Goal: Task Accomplishment & Management: Manage account settings

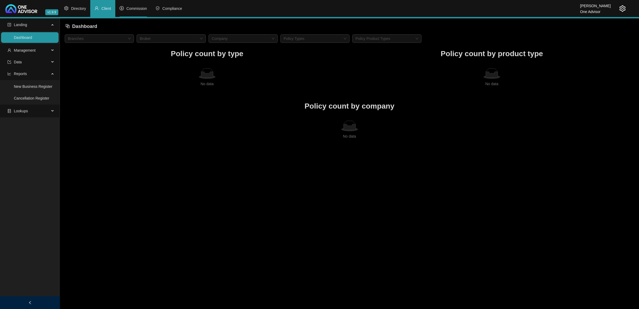
click at [137, 9] on span "Commission" at bounding box center [136, 8] width 20 height 4
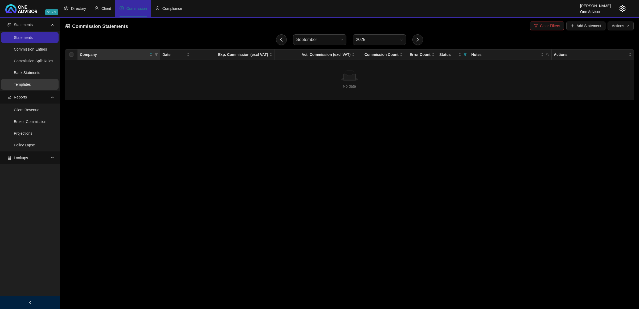
click at [31, 85] on link "Templates" at bounding box center [22, 84] width 17 height 4
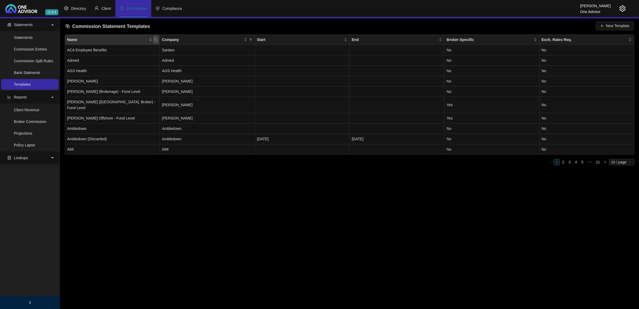
click at [154, 39] on span "Name" at bounding box center [155, 40] width 5 height 8
type input "hollard"
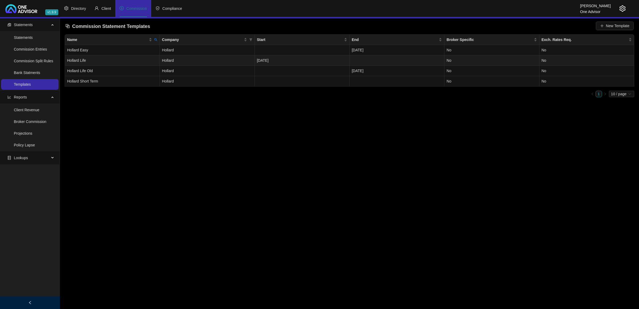
click at [150, 56] on td "Hollard Life" at bounding box center [112, 60] width 95 height 10
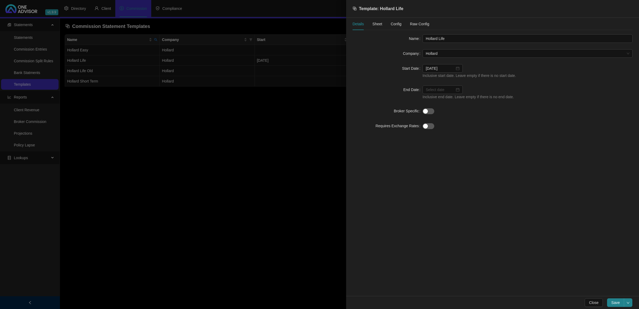
click at [377, 25] on span "Sheet" at bounding box center [377, 24] width 10 height 4
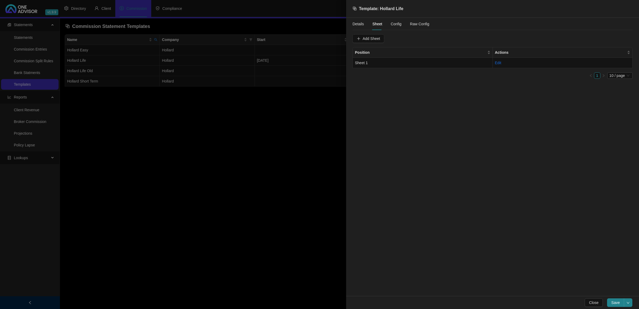
click at [391, 26] on span "Config" at bounding box center [396, 24] width 11 height 4
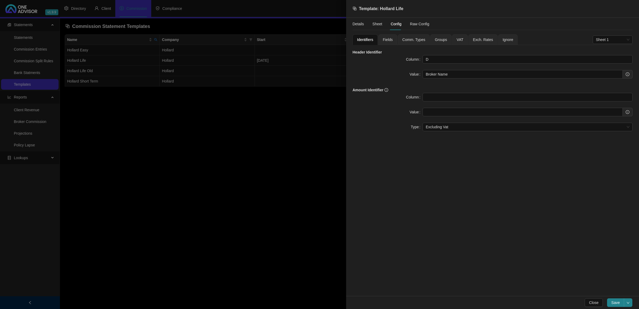
click at [384, 42] on span "Fields" at bounding box center [388, 40] width 10 height 4
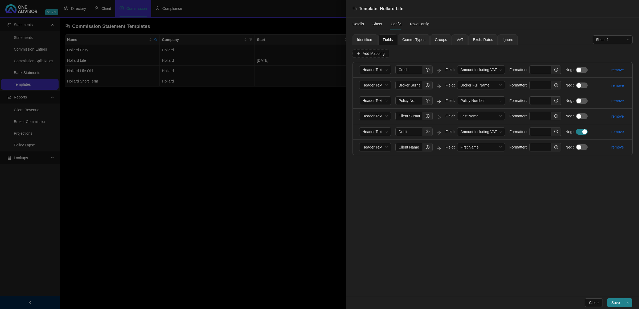
click at [363, 42] on span "Identifiers" at bounding box center [365, 40] width 16 height 4
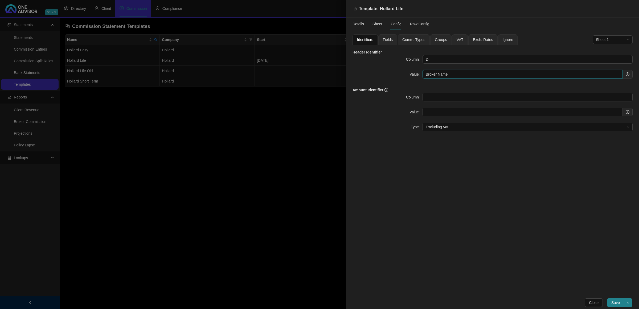
click at [451, 72] on input "Broker Name" at bounding box center [522, 74] width 200 height 9
paste input "Transaction Type"
type input "Broker Name|Transaction Type"
click at [389, 38] on span "Fields" at bounding box center [388, 40] width 10 height 4
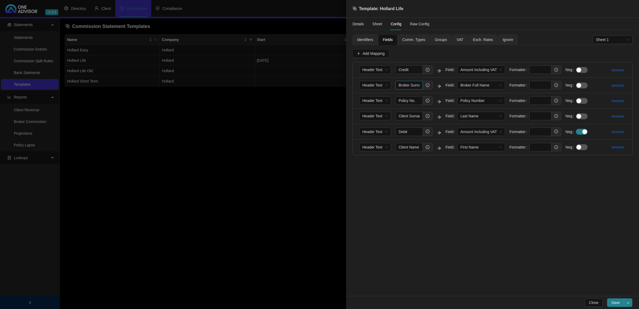
click at [418, 87] on input "Broker Surname" at bounding box center [408, 85] width 27 height 9
click at [413, 119] on input "Client Surname" at bounding box center [408, 116] width 27 height 9
click at [614, 301] on span "Save" at bounding box center [615, 303] width 9 height 6
click at [616, 304] on span "Save" at bounding box center [615, 303] width 9 height 6
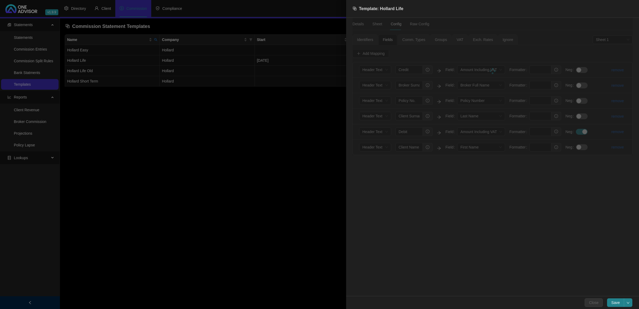
click at [232, 240] on div at bounding box center [319, 154] width 639 height 309
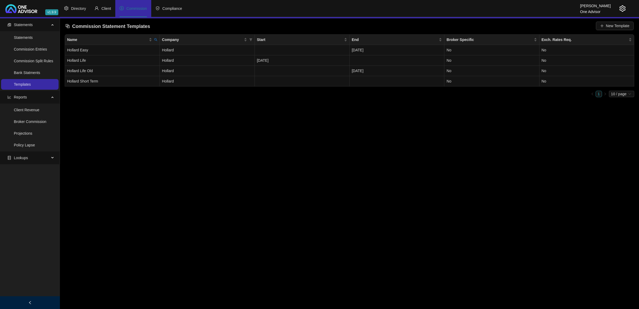
click at [621, 10] on icon "setting" at bounding box center [622, 8] width 6 height 6
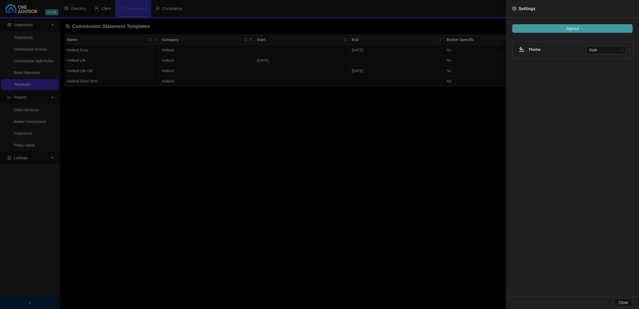
click at [582, 27] on button "Signout" at bounding box center [572, 28] width 120 height 9
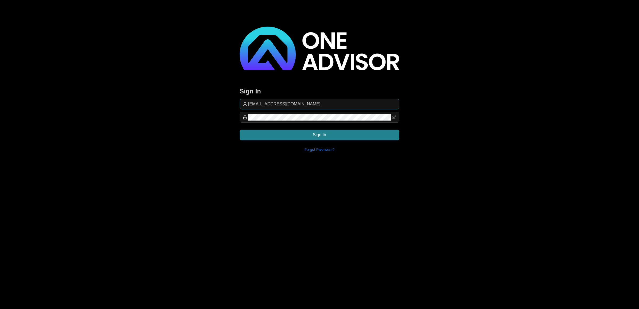
click at [305, 102] on input "[EMAIL_ADDRESS][DOMAIN_NAME]" at bounding box center [322, 104] width 148 height 6
type input "[EMAIL_ADDRESS][DOMAIN_NAME]"
click at [373, 133] on button "Sign In" at bounding box center [320, 135] width 160 height 11
